Goal: Find contact information: Find contact information

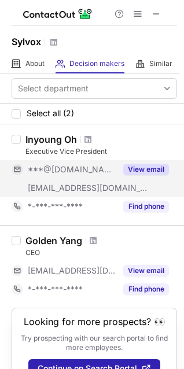
click at [140, 170] on button "View email" at bounding box center [146, 170] width 46 height 12
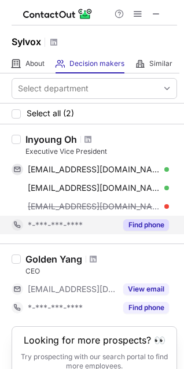
click at [139, 223] on button "Find phone" at bounding box center [146, 225] width 46 height 12
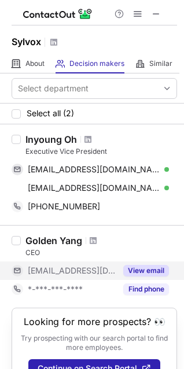
click at [155, 270] on button "View email" at bounding box center [146, 271] width 46 height 12
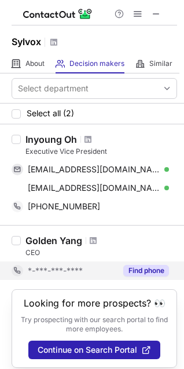
click at [141, 292] on div "Looking for more prospects? 👀 Try prospecting with our search portal to find mo…" at bounding box center [94, 328] width 165 height 79
click at [146, 271] on button "Find phone" at bounding box center [146, 271] width 46 height 12
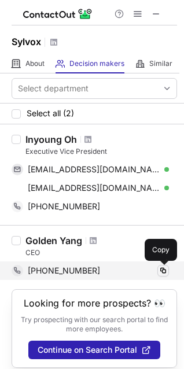
click at [162, 270] on span at bounding box center [162, 270] width 9 height 9
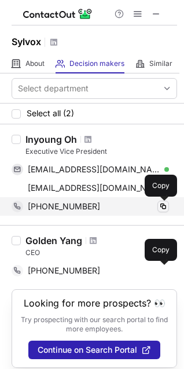
click at [160, 205] on span at bounding box center [162, 206] width 9 height 9
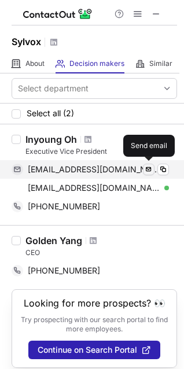
click at [148, 168] on span at bounding box center [148, 169] width 9 height 9
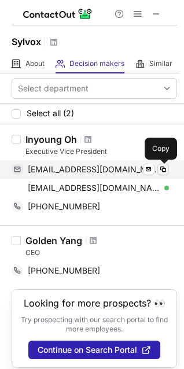
click at [161, 171] on span at bounding box center [162, 169] width 9 height 9
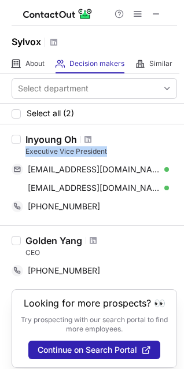
drag, startPoint x: 111, startPoint y: 153, endPoint x: 25, endPoint y: 154, distance: 85.6
click at [25, 154] on div "Executive Vice President" at bounding box center [101, 151] width 152 height 10
copy div "Executive Vice President"
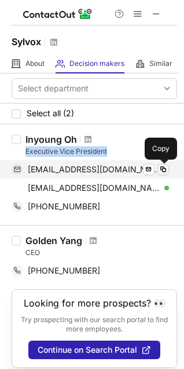
click at [164, 169] on span at bounding box center [162, 169] width 9 height 9
